Goal: Information Seeking & Learning: Learn about a topic

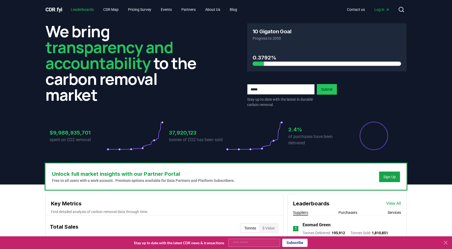
click at [85, 11] on link "Leaderboards" at bounding box center [82, 10] width 31 height 10
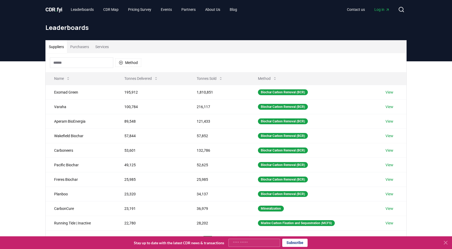
click at [35, 113] on div "Suppliers Purchasers Services Method Name Tonnes Delivered Tonnes Sold Method E…" at bounding box center [226, 167] width 452 height 212
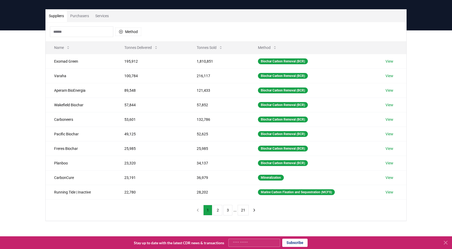
scroll to position [32, 0]
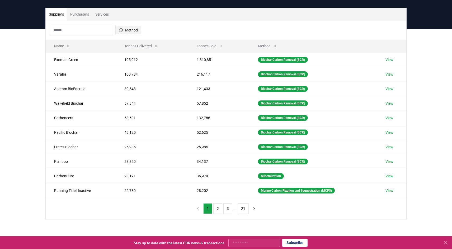
click at [130, 29] on button "Method" at bounding box center [128, 30] width 26 height 8
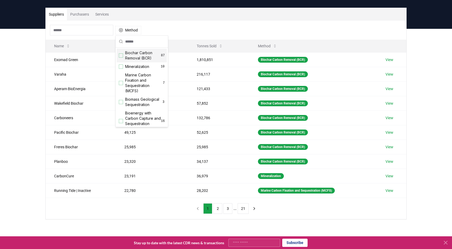
click at [175, 32] on div "Method" at bounding box center [226, 30] width 361 height 19
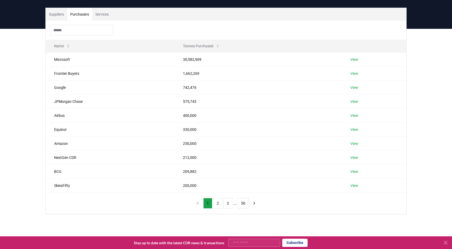
click at [86, 17] on button "Purchasers" at bounding box center [79, 14] width 25 height 13
click at [70, 32] on input at bounding box center [81, 30] width 63 height 11
click at [354, 101] on link "View" at bounding box center [355, 101] width 8 height 5
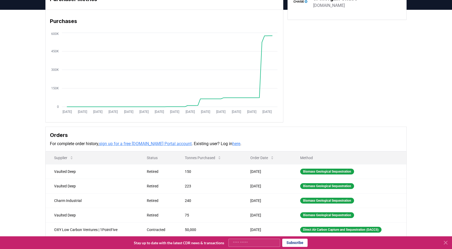
scroll to position [31, 0]
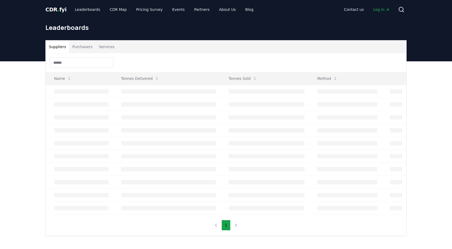
scroll to position [32, 0]
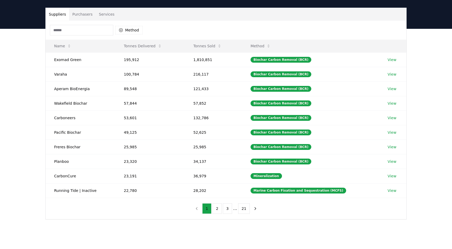
click at [34, 155] on div "Suppliers Purchasers Services Method Name Tonnes Delivered Tonnes Sold Method E…" at bounding box center [226, 135] width 452 height 212
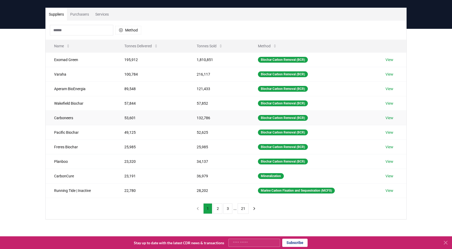
scroll to position [27, 0]
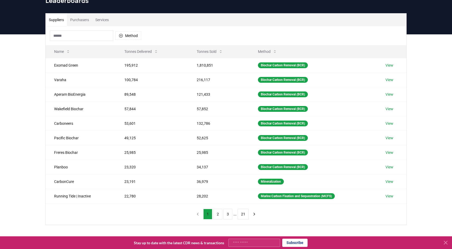
click at [83, 22] on button "Purchasers" at bounding box center [79, 19] width 25 height 13
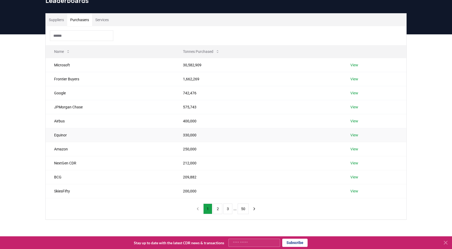
click at [356, 135] on link "View" at bounding box center [355, 134] width 8 height 5
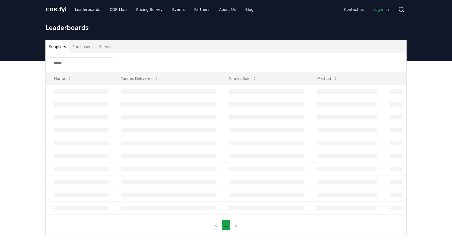
scroll to position [27, 0]
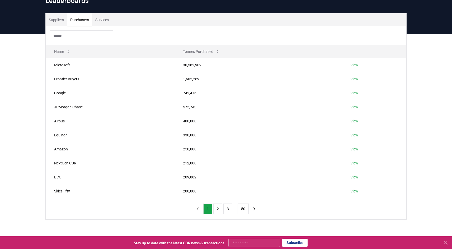
click at [76, 21] on button "Purchasers" at bounding box center [79, 19] width 25 height 13
click at [354, 176] on link "View" at bounding box center [355, 176] width 8 height 5
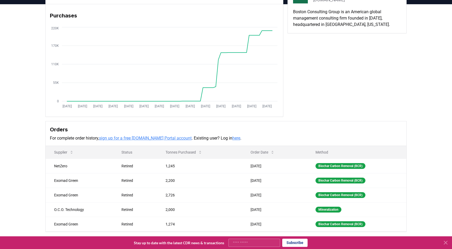
scroll to position [39, 0]
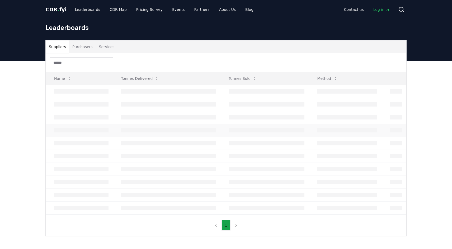
scroll to position [27, 0]
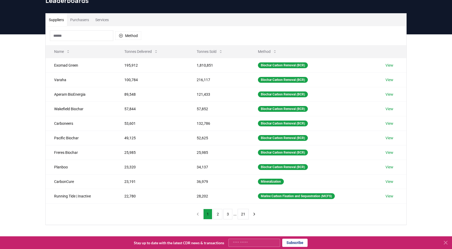
click at [65, 38] on input at bounding box center [81, 35] width 63 height 11
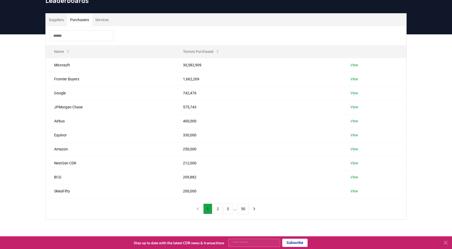
click at [81, 18] on button "Purchasers" at bounding box center [79, 19] width 25 height 13
click at [71, 37] on input at bounding box center [81, 35] width 63 height 11
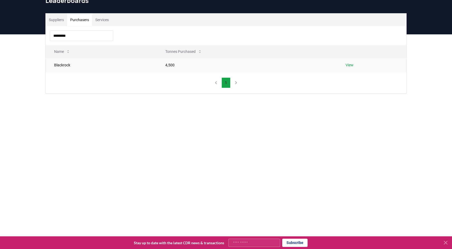
type input "*********"
click at [351, 62] on link "View" at bounding box center [350, 64] width 8 height 5
click at [348, 67] on link "View" at bounding box center [350, 64] width 8 height 5
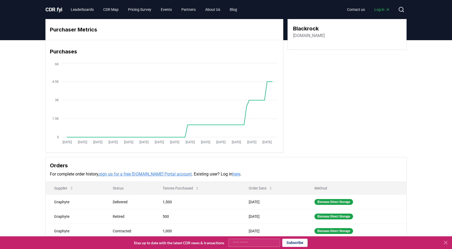
click at [24, 175] on div "Purchaser Metrics Purchases Jan 2019 Jul 2019 Jan 2020 Jul 2020 Jan 2021 Jul 20…" at bounding box center [226, 164] width 452 height 249
click at [31, 93] on div "Purchaser Metrics Purchases Jan 2019 Jul 2019 Jan 2020 Jul 2020 Jan 2021 Jul 20…" at bounding box center [226, 164] width 452 height 249
